Goal: Information Seeking & Learning: Learn about a topic

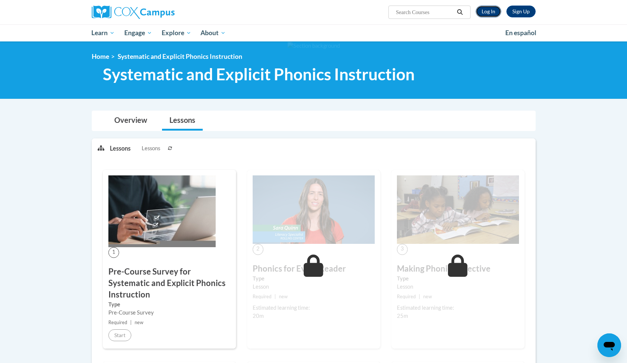
click at [486, 10] on link "Log In" at bounding box center [489, 12] width 26 height 12
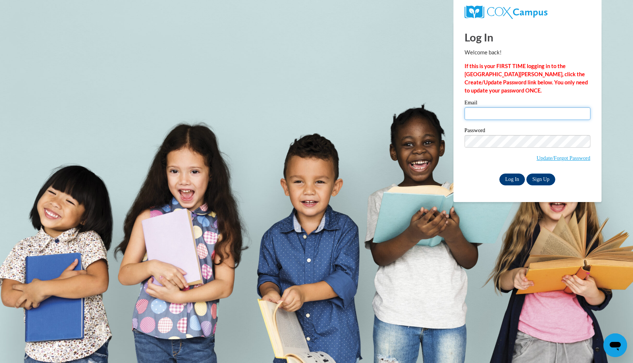
type input "jlmein0745@ung.edu"
click at [512, 175] on input "Log In" at bounding box center [512, 180] width 26 height 12
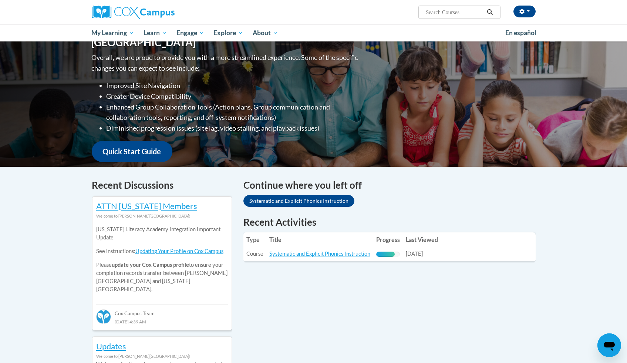
scroll to position [112, 0]
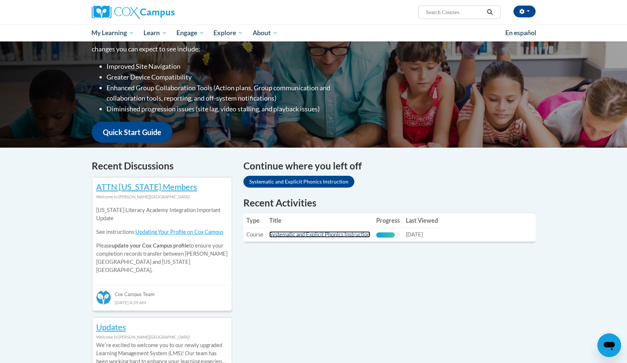
click at [342, 235] on link "Systematic and Explicit Phonics Instruction" at bounding box center [319, 234] width 101 height 6
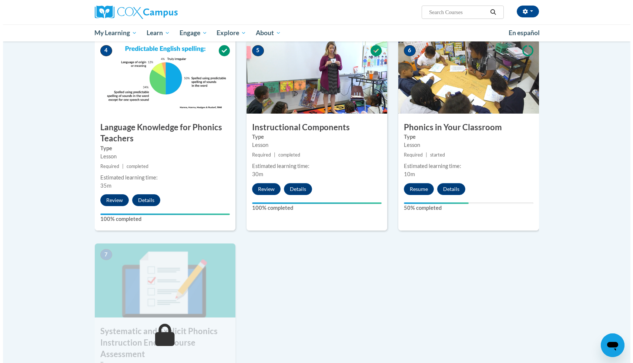
scroll to position [340, 0]
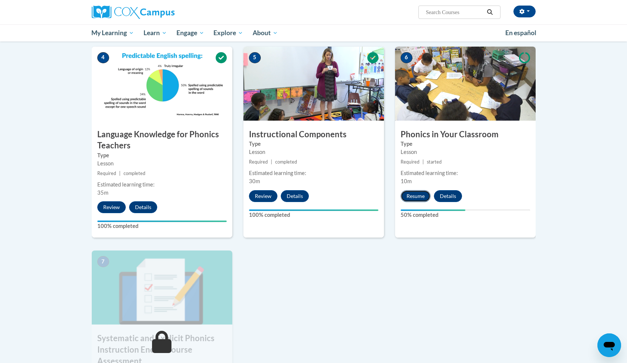
click at [413, 198] on button "Resume" at bounding box center [416, 196] width 30 height 12
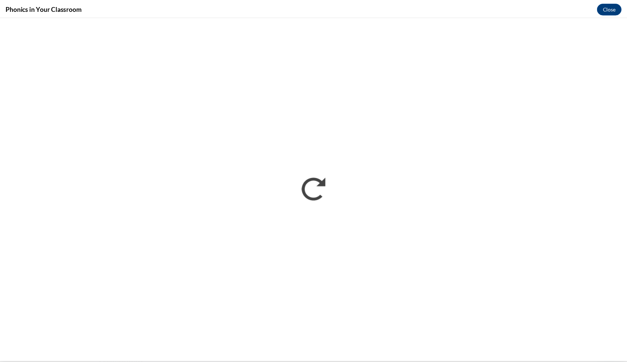
scroll to position [0, 0]
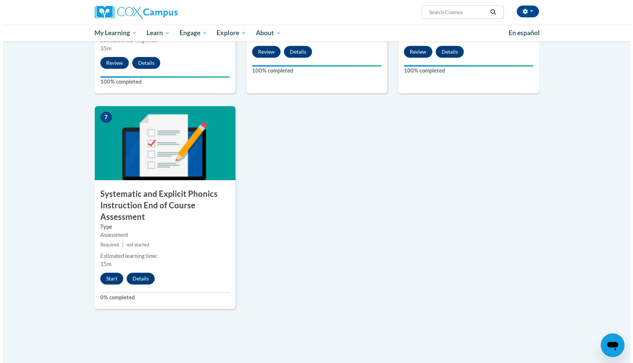
scroll to position [619, 0]
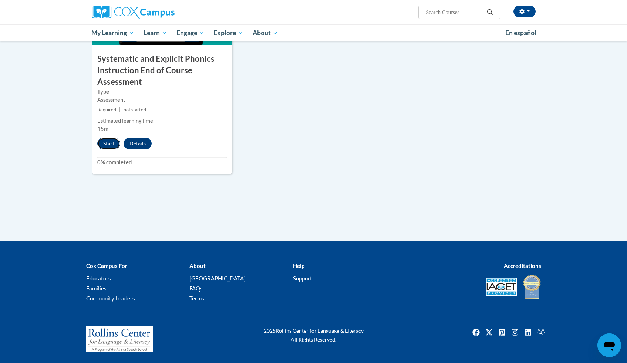
click at [111, 141] on button "Start" at bounding box center [108, 144] width 23 height 12
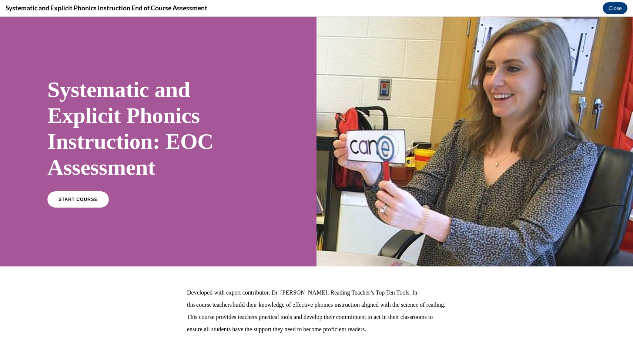
scroll to position [0, 0]
click at [77, 200] on span "START COURSE" at bounding box center [77, 200] width 41 height 6
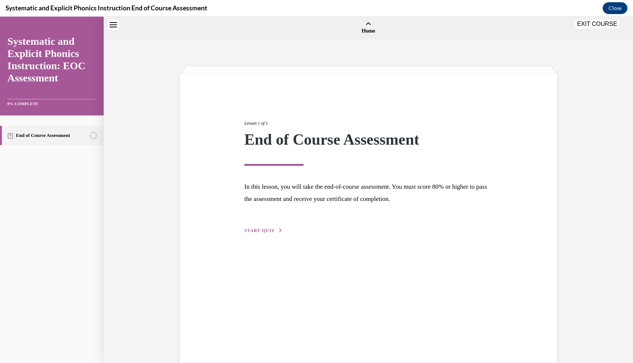
scroll to position [23, 0]
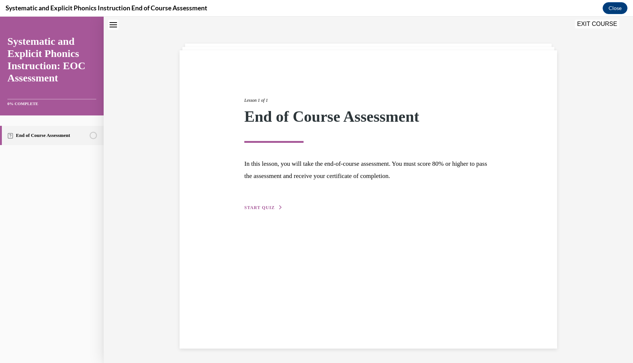
click at [249, 208] on span "START QUIZ" at bounding box center [259, 207] width 30 height 5
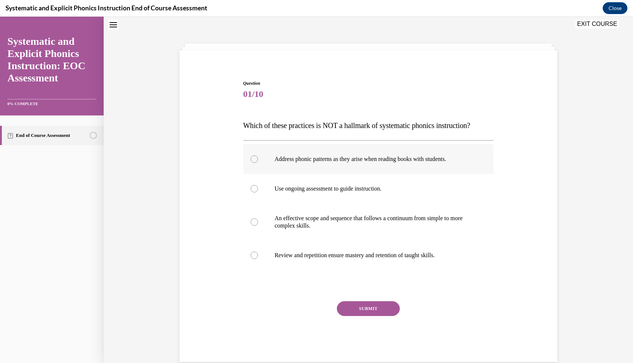
click at [269, 154] on div at bounding box center [368, 159] width 251 height 30
click at [350, 306] on button "SUBMIT" at bounding box center [368, 308] width 63 height 15
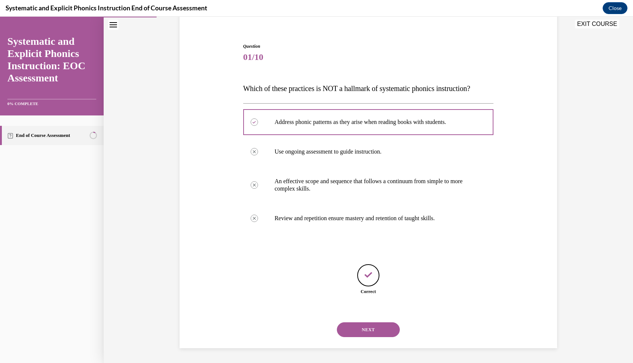
click at [353, 332] on button "NEXT" at bounding box center [368, 329] width 63 height 15
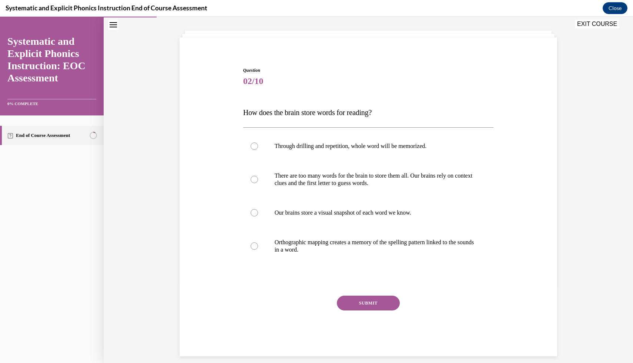
scroll to position [36, 0]
click at [262, 237] on div at bounding box center [368, 245] width 251 height 37
click at [353, 305] on button "SUBMIT" at bounding box center [368, 302] width 63 height 15
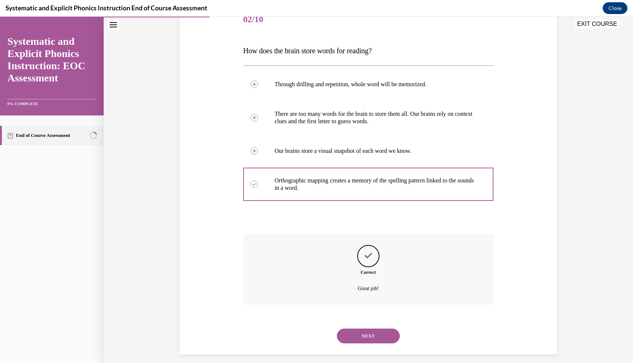
scroll to position [104, 0]
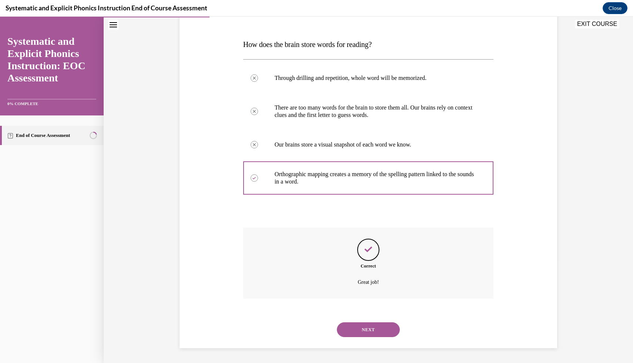
click at [355, 324] on button "NEXT" at bounding box center [368, 329] width 63 height 15
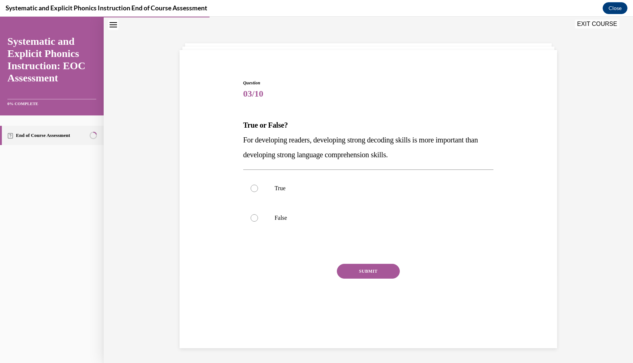
scroll to position [23, 0]
click at [302, 214] on div at bounding box center [368, 218] width 251 height 30
click at [374, 269] on button "SUBMIT" at bounding box center [368, 271] width 63 height 15
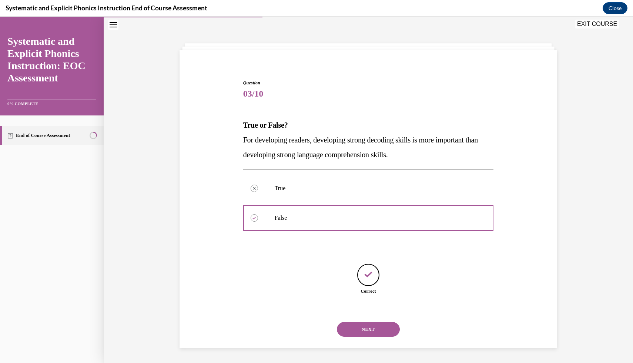
click at [370, 331] on button "NEXT" at bounding box center [368, 329] width 63 height 15
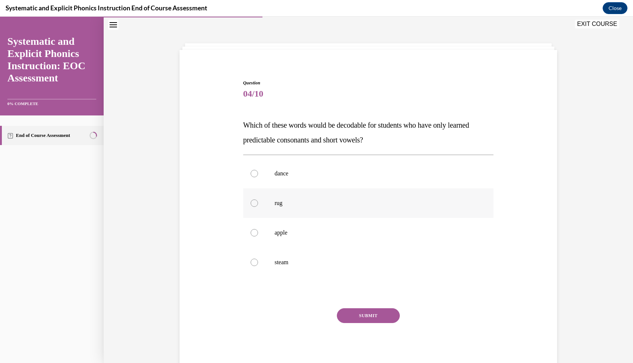
click at [311, 202] on p "rug" at bounding box center [375, 203] width 201 height 7
click at [370, 315] on button "SUBMIT" at bounding box center [368, 315] width 63 height 15
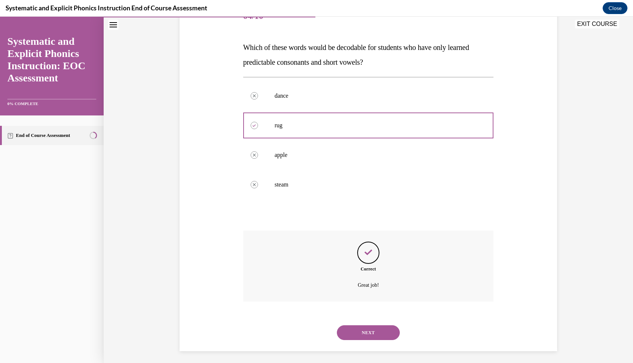
scroll to position [104, 0]
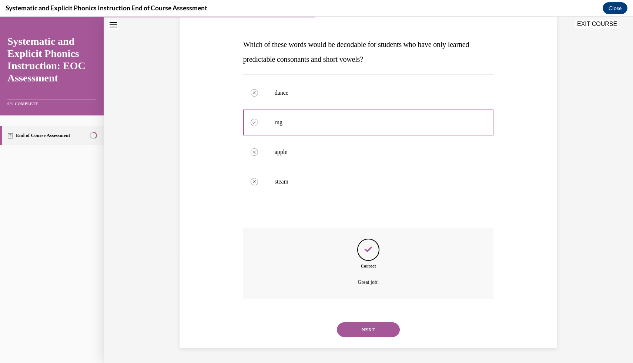
click at [372, 329] on button "NEXT" at bounding box center [368, 329] width 63 height 15
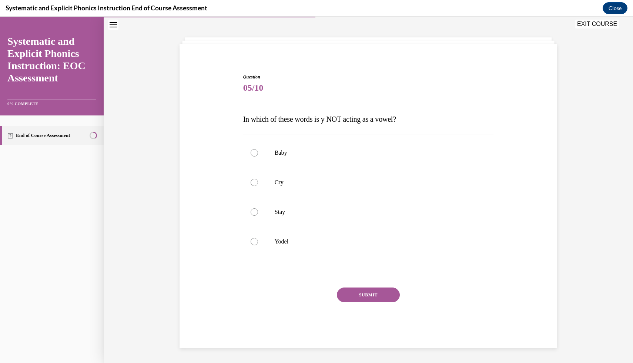
scroll to position [29, 0]
click at [323, 247] on div at bounding box center [368, 242] width 251 height 30
click at [356, 295] on button "SUBMIT" at bounding box center [368, 295] width 63 height 15
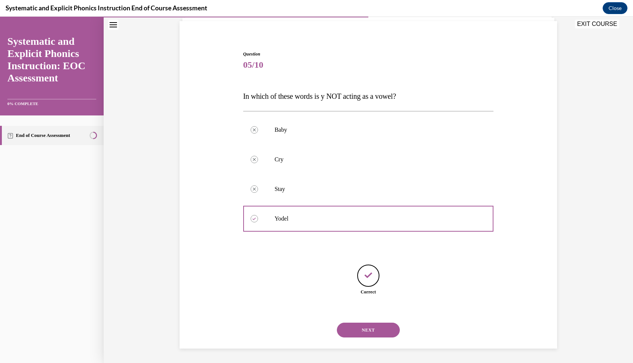
scroll to position [53, 0]
click at [367, 336] on button "NEXT" at bounding box center [368, 329] width 63 height 15
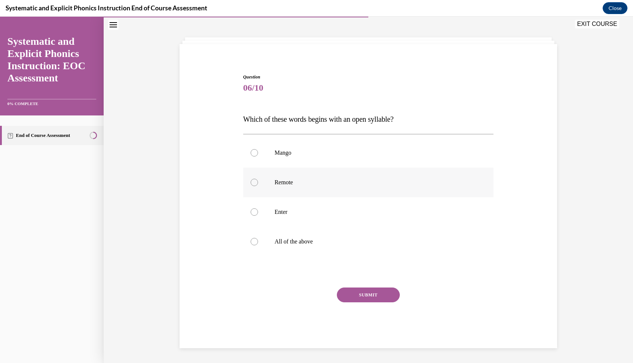
click at [285, 180] on p "Remote" at bounding box center [375, 182] width 201 height 7
click at [348, 293] on button "SUBMIT" at bounding box center [368, 295] width 63 height 15
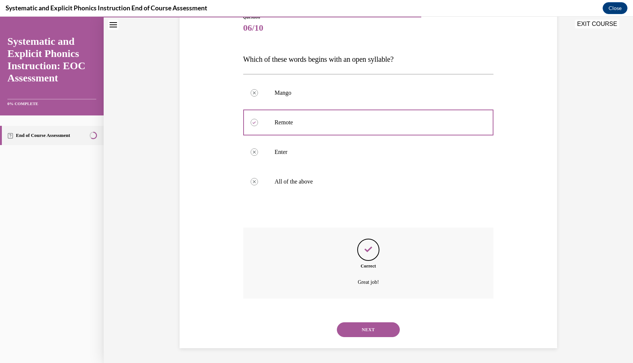
click at [358, 327] on button "NEXT" at bounding box center [368, 329] width 63 height 15
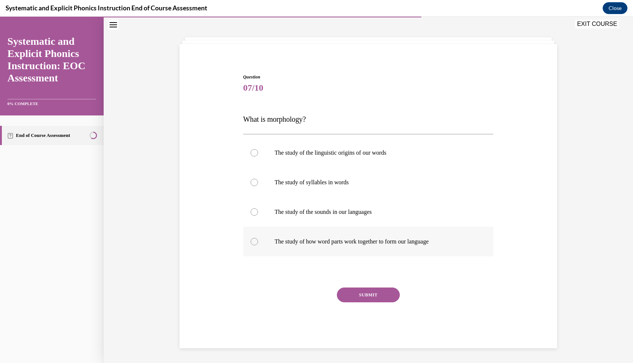
click at [323, 242] on p "The study of how word parts work together to form our language" at bounding box center [375, 241] width 201 height 7
click at [359, 298] on button "SUBMIT" at bounding box center [368, 295] width 63 height 15
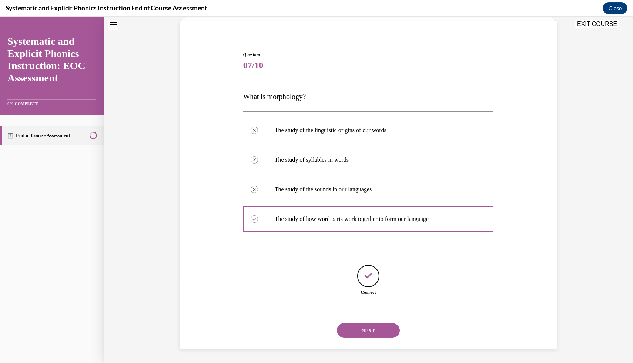
scroll to position [53, 0]
click at [355, 330] on button "NEXT" at bounding box center [368, 329] width 63 height 15
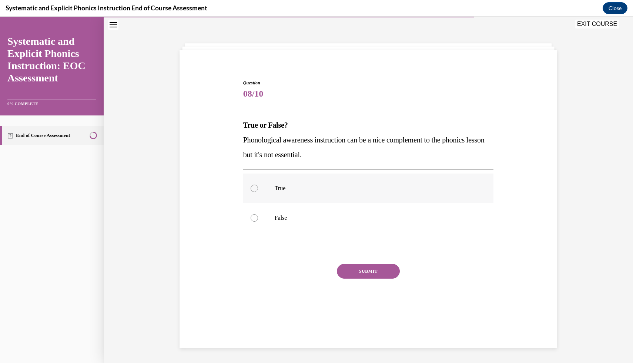
click at [282, 190] on p "True" at bounding box center [375, 188] width 201 height 7
click at [347, 275] on button "SUBMIT" at bounding box center [368, 271] width 63 height 15
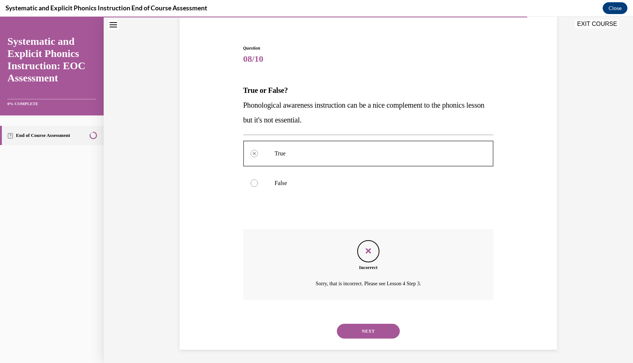
scroll to position [60, 0]
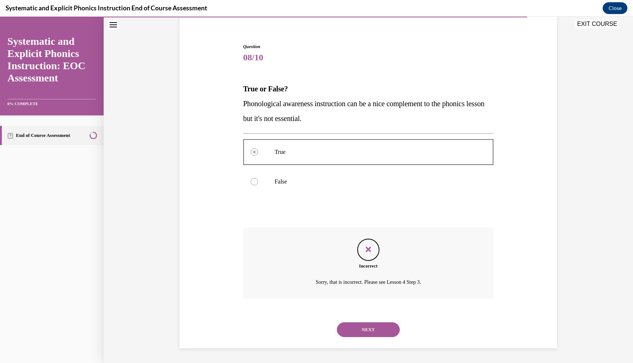
click at [365, 330] on button "NEXT" at bounding box center [368, 329] width 63 height 15
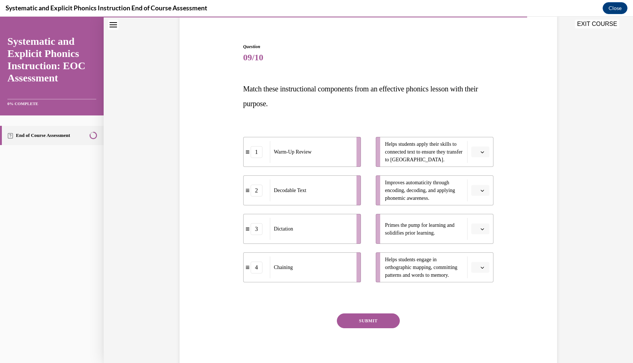
scroll to position [39, 0]
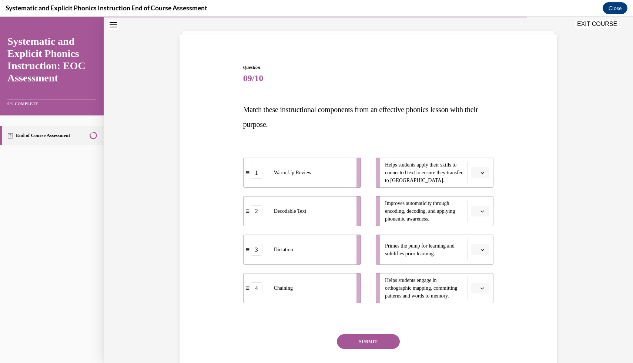
click at [478, 254] on button "button" at bounding box center [480, 249] width 18 height 11
click at [477, 279] on div "1" at bounding box center [477, 281] width 19 height 15
click at [480, 289] on icon "button" at bounding box center [482, 289] width 4 height 4
click at [479, 239] on div "2" at bounding box center [477, 242] width 19 height 15
click at [480, 213] on span "button" at bounding box center [482, 211] width 5 height 5
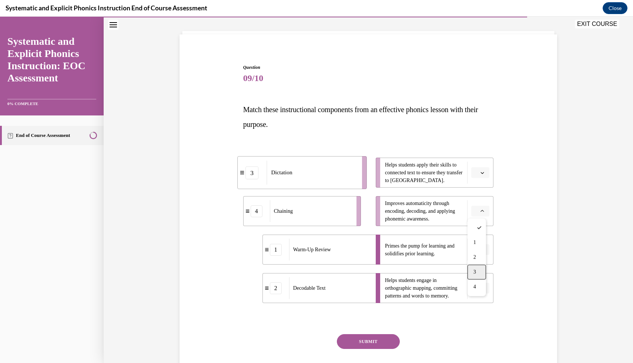
click at [476, 274] on span "3" at bounding box center [474, 272] width 3 height 6
click at [480, 173] on span "button" at bounding box center [482, 172] width 5 height 5
click at [484, 250] on div "4" at bounding box center [477, 248] width 19 height 15
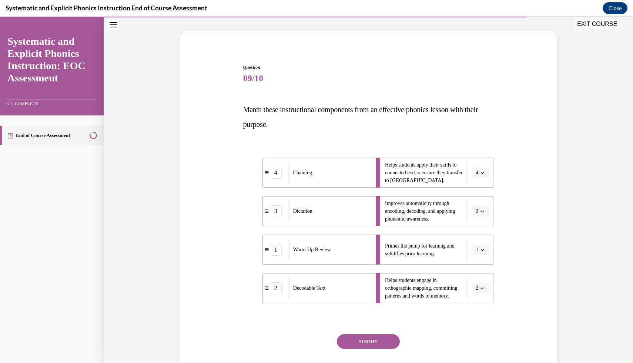
scroll to position [86, 0]
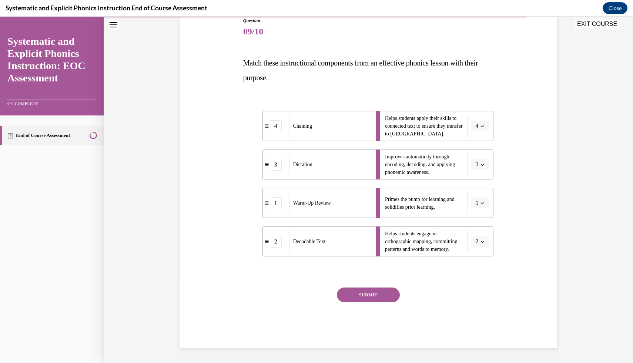
click at [341, 299] on button "SUBMIT" at bounding box center [368, 295] width 63 height 15
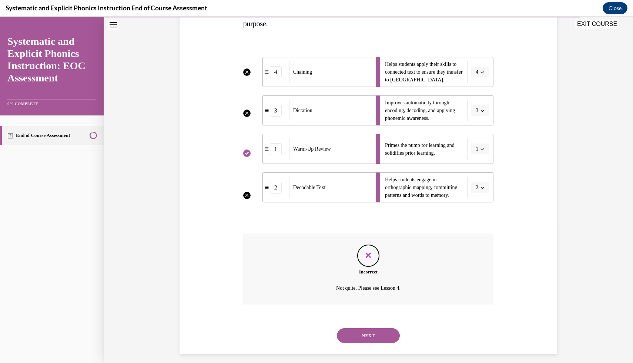
scroll to position [145, 0]
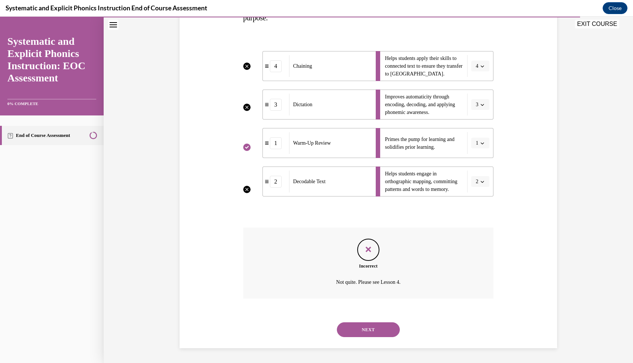
click at [352, 326] on button "NEXT" at bounding box center [368, 329] width 63 height 15
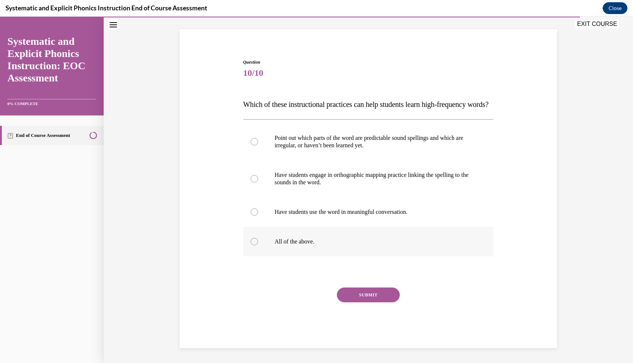
click at [254, 248] on div at bounding box center [368, 242] width 251 height 30
click at [356, 291] on button "SUBMIT" at bounding box center [368, 295] width 63 height 15
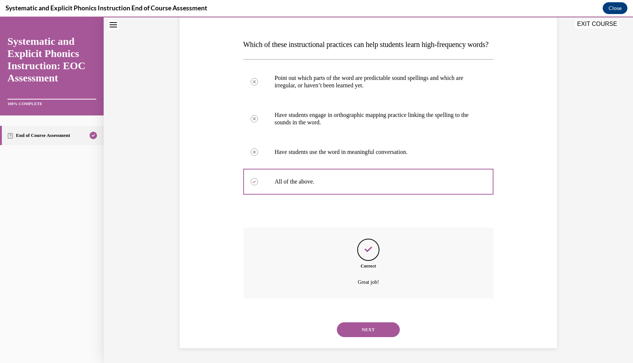
scroll to position [119, 0]
click at [355, 335] on button "NEXT" at bounding box center [368, 329] width 63 height 15
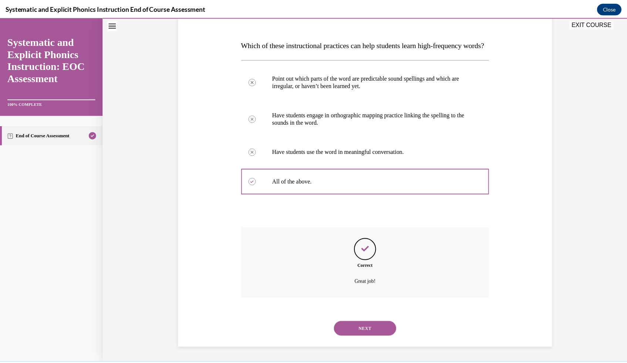
scroll to position [33, 0]
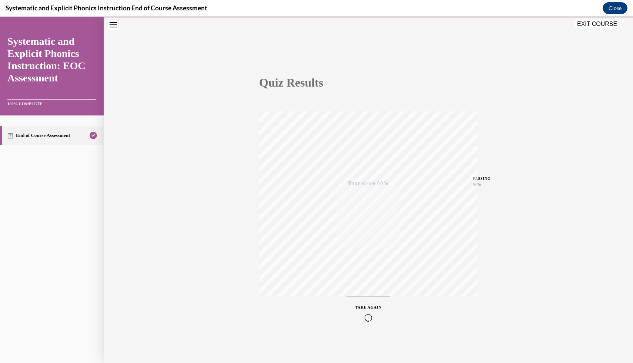
click at [594, 23] on button "EXIT COURSE" at bounding box center [597, 24] width 44 height 9
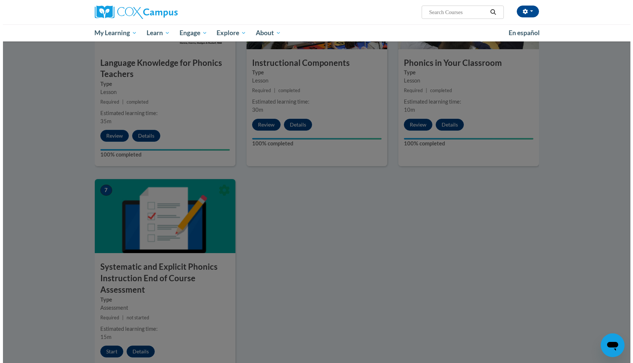
scroll to position [411, 0]
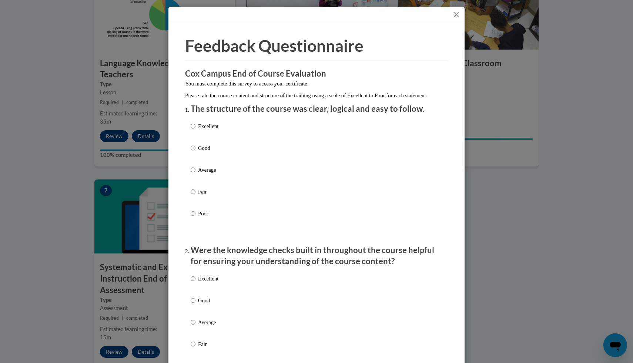
click at [202, 130] on p "Excellent" at bounding box center [208, 126] width 20 height 8
click at [195, 130] on input "Excellent" at bounding box center [193, 126] width 5 height 8
radio input "true"
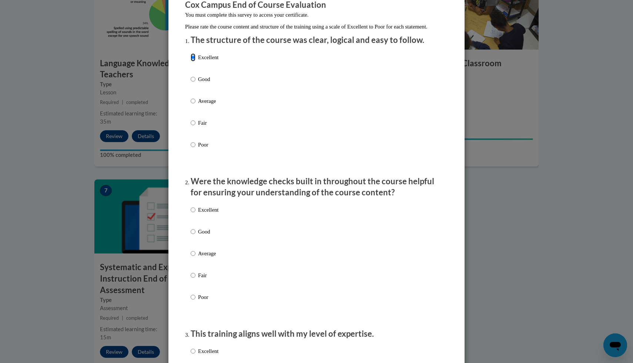
scroll to position [84, 0]
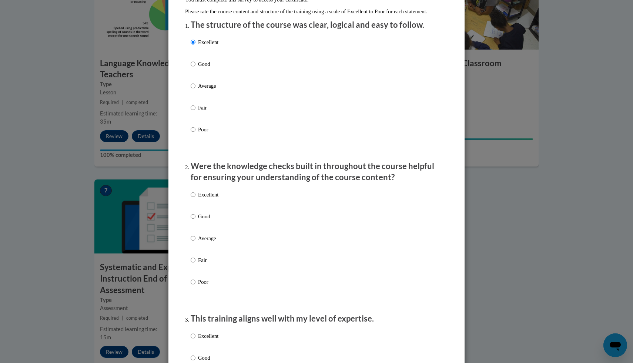
click at [218, 206] on div "Excellent Good Average Fair Poor" at bounding box center [317, 247] width 252 height 121
click at [212, 199] on p "Excellent" at bounding box center [208, 195] width 20 height 8
click at [195, 199] on input "Excellent" at bounding box center [193, 195] width 5 height 8
radio input "true"
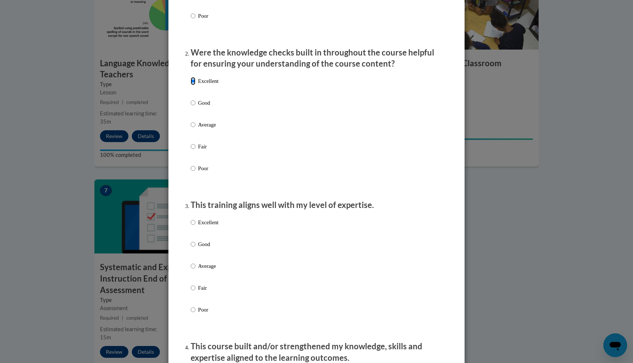
scroll to position [200, 0]
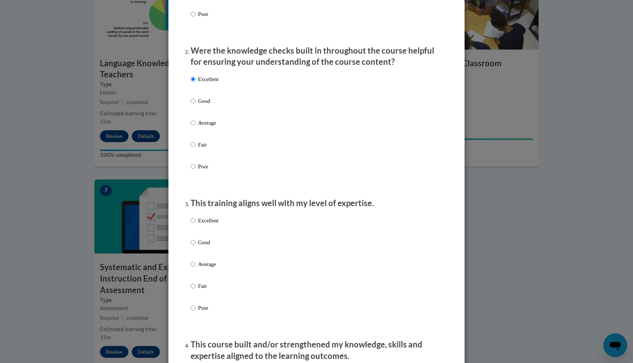
click at [211, 224] on div "Excellent Good Average Fair Poor" at bounding box center [205, 270] width 28 height 115
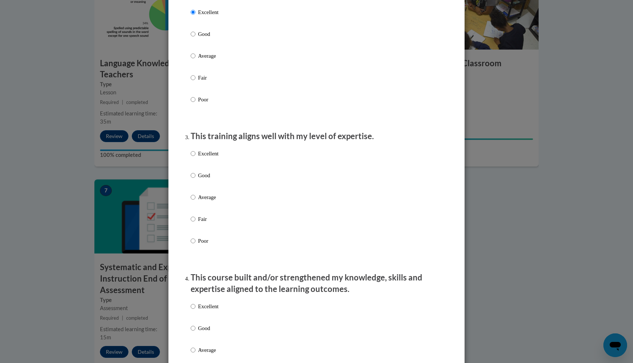
scroll to position [271, 0]
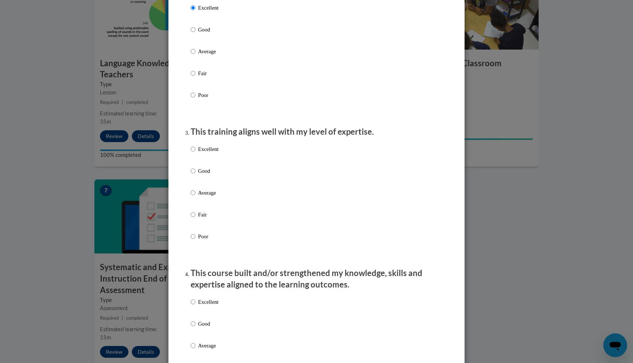
click at [205, 153] on p "Excellent" at bounding box center [208, 149] width 20 height 8
click at [195, 153] on input "Excellent" at bounding box center [193, 149] width 5 height 8
radio input "true"
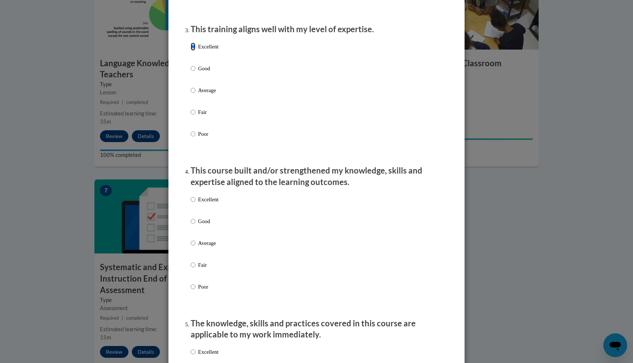
scroll to position [376, 0]
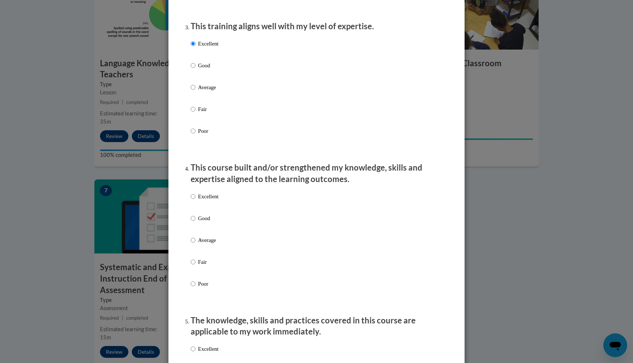
click at [206, 201] on p "Excellent" at bounding box center [208, 196] width 20 height 8
click at [195, 201] on input "Excellent" at bounding box center [193, 196] width 5 height 8
radio input "true"
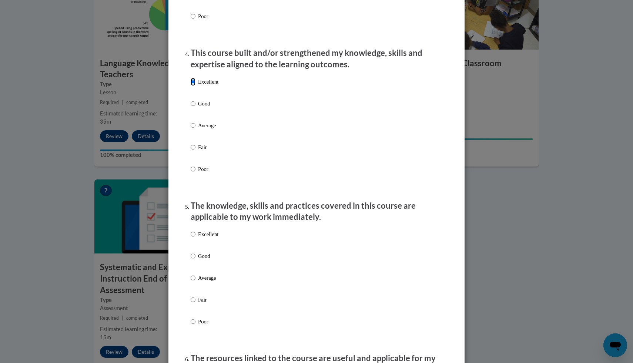
scroll to position [497, 0]
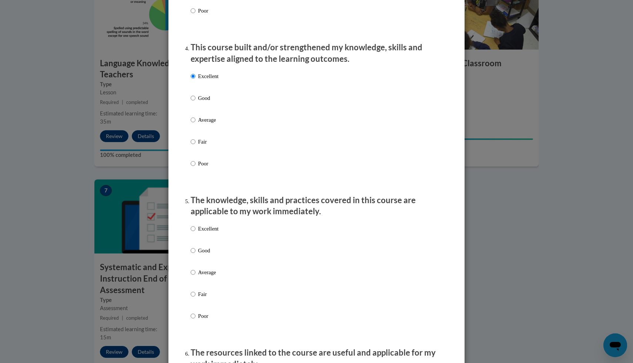
click at [204, 232] on p "Excellent" at bounding box center [208, 229] width 20 height 8
click at [195, 232] on input "Excellent" at bounding box center [193, 229] width 5 height 8
radio input "true"
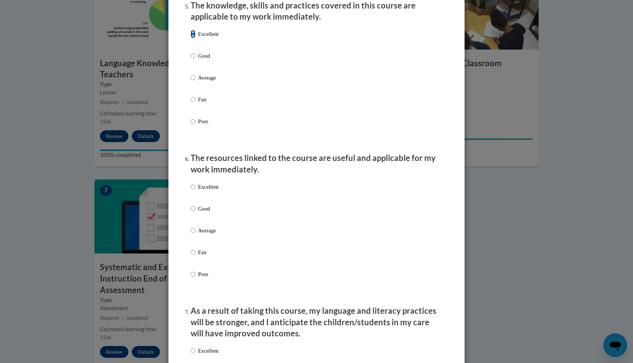
scroll to position [696, 0]
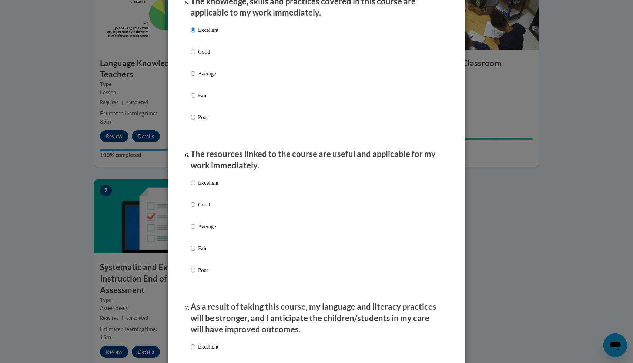
click at [202, 209] on p "Good" at bounding box center [208, 205] width 20 height 8
click at [195, 209] on input "Good" at bounding box center [193, 205] width 5 height 8
radio input "true"
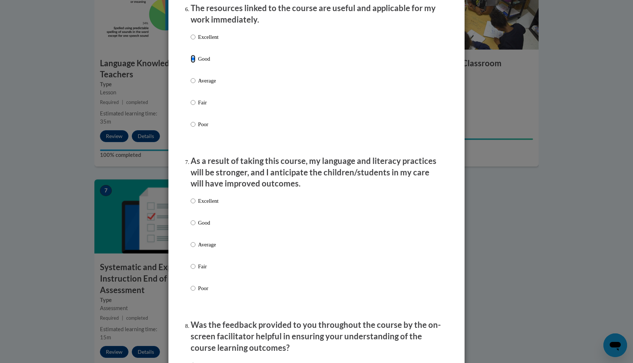
scroll to position [846, 0]
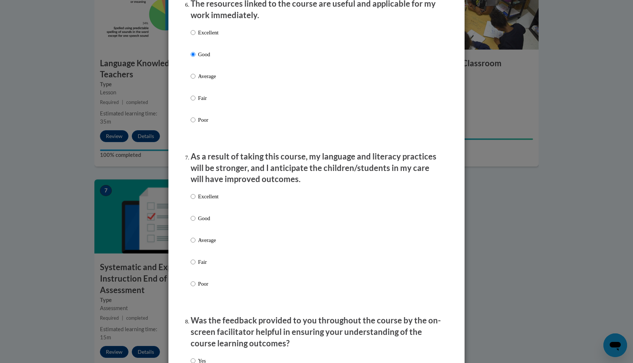
click at [204, 230] on label "Good" at bounding box center [205, 224] width 28 height 20
click at [195, 222] on input "Good" at bounding box center [193, 218] width 5 height 8
radio input "true"
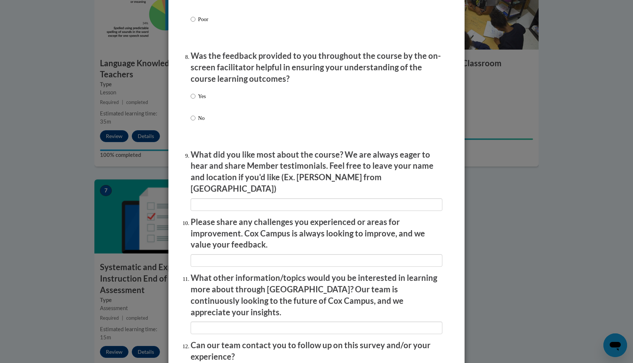
scroll to position [1133, 0]
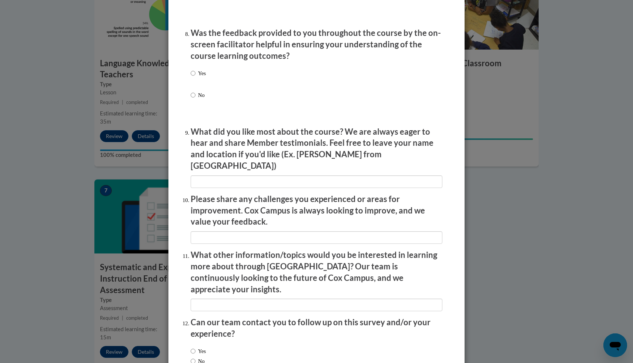
click at [200, 77] on p "Yes" at bounding box center [202, 73] width 8 height 8
click at [195, 77] on input "Yes" at bounding box center [193, 73] width 5 height 8
radio input "true"
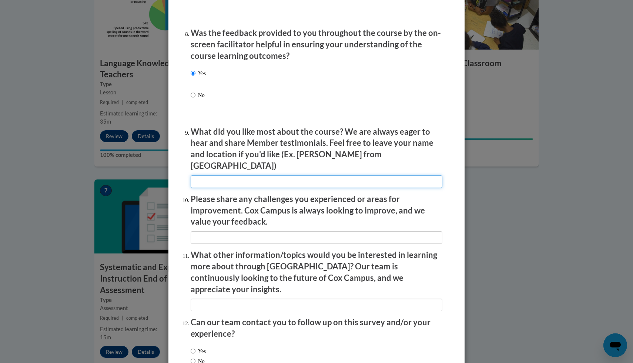
click at [242, 177] on input "textbox" at bounding box center [317, 181] width 252 height 13
type input "Allowing us to do phonemic awareness."
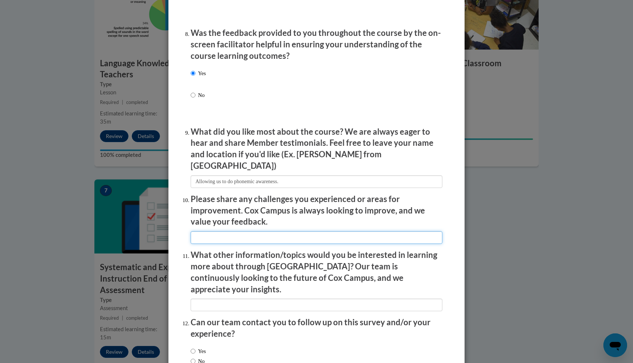
click at [251, 232] on input "textbox" at bounding box center [317, 237] width 252 height 13
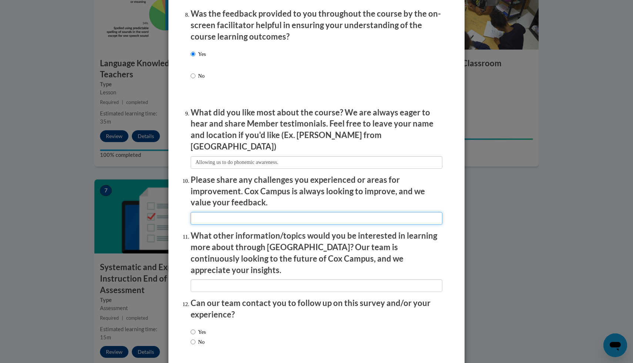
scroll to position [1177, 0]
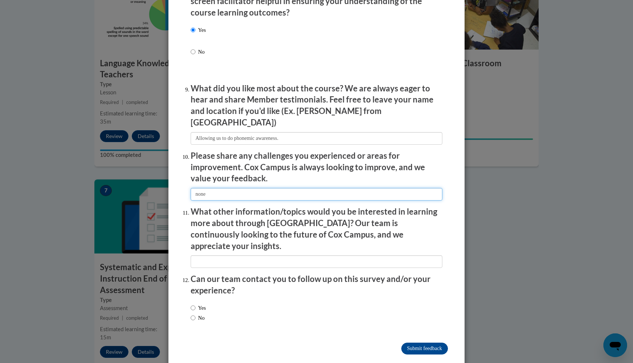
type input "none"
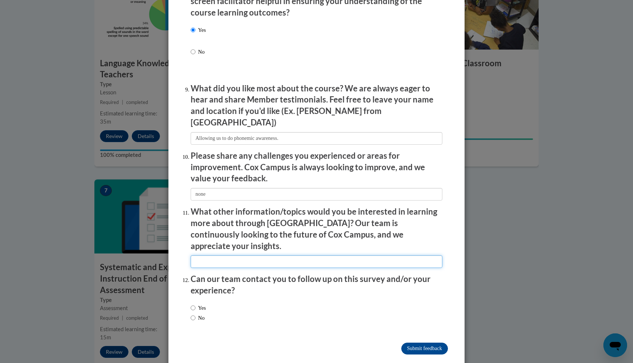
click at [293, 255] on input "textbox" at bounding box center [317, 261] width 252 height 13
type input "none"
click at [195, 314] on label "No" at bounding box center [198, 318] width 14 height 8
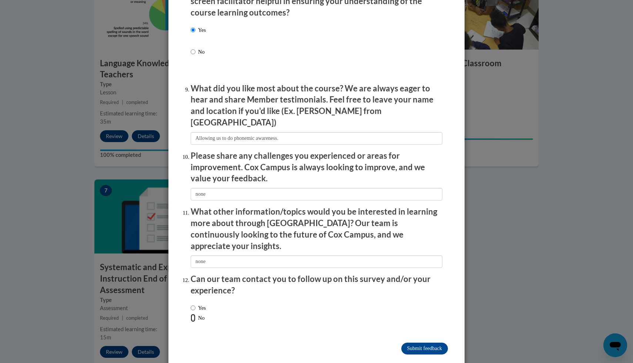
click at [195, 314] on input "No" at bounding box center [193, 318] width 5 height 8
radio input "true"
click at [412, 343] on input "Submit feedback" at bounding box center [424, 349] width 47 height 12
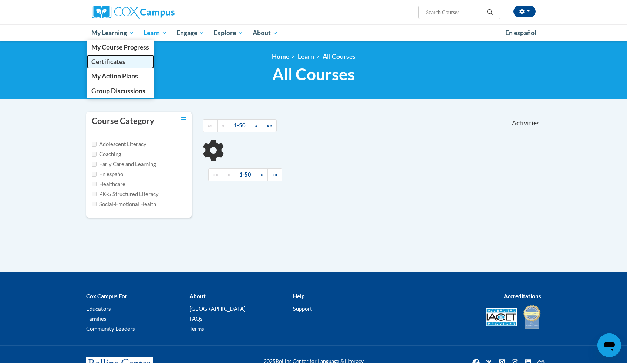
click at [126, 58] on link "Certificates" at bounding box center [120, 61] width 67 height 14
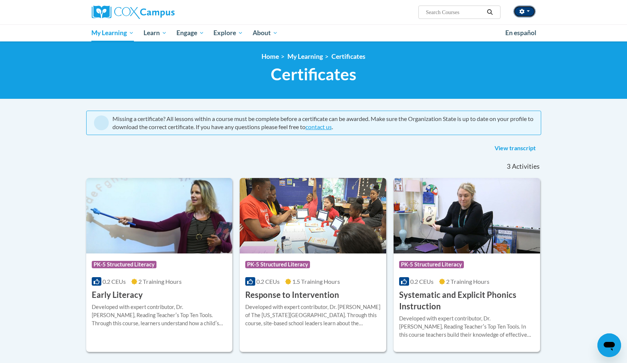
click at [528, 10] on button "button" at bounding box center [525, 12] width 22 height 12
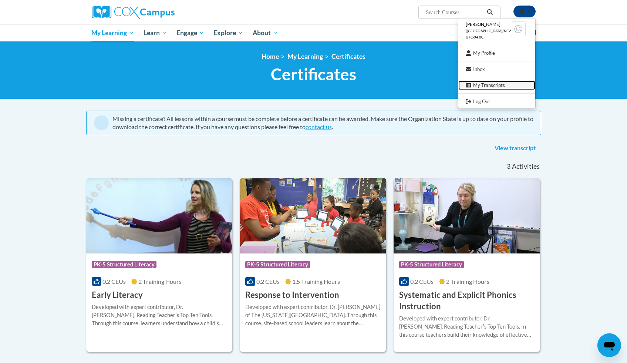
click at [500, 86] on link "My Transcripts" at bounding box center [497, 85] width 77 height 9
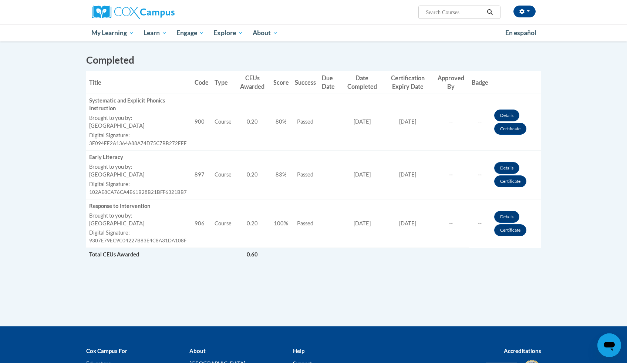
scroll to position [193, 0]
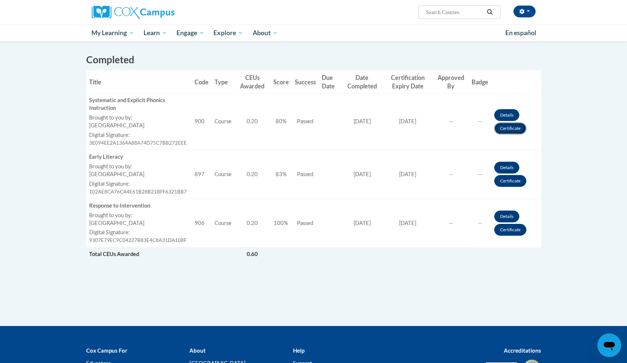
click at [509, 128] on link "Certificate" at bounding box center [511, 129] width 32 height 12
click at [500, 130] on link "Certificate" at bounding box center [511, 129] width 32 height 12
